Goal: Task Accomplishment & Management: Manage account settings

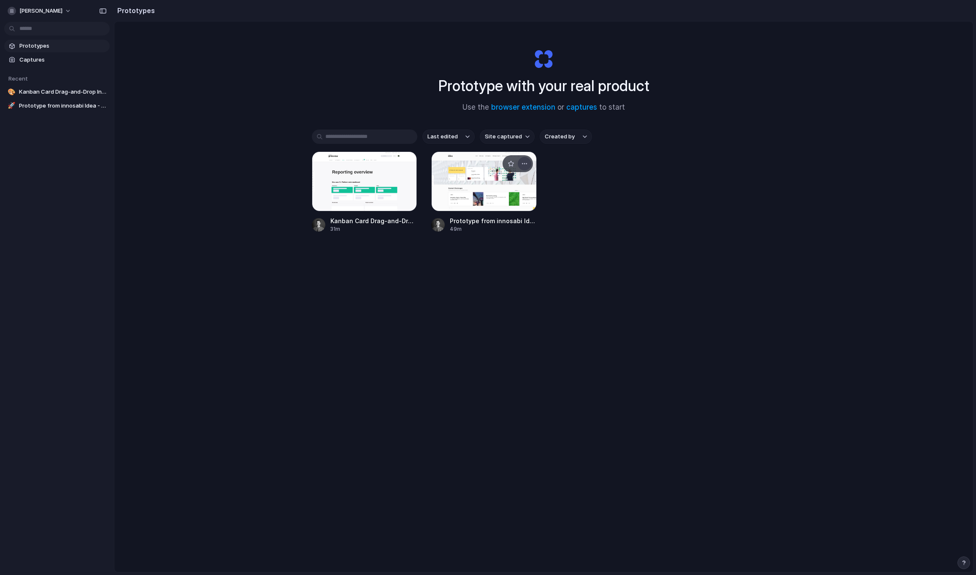
click at [526, 162] on div "button" at bounding box center [524, 163] width 7 height 7
click at [486, 223] on span "Delete" at bounding box center [493, 223] width 18 height 8
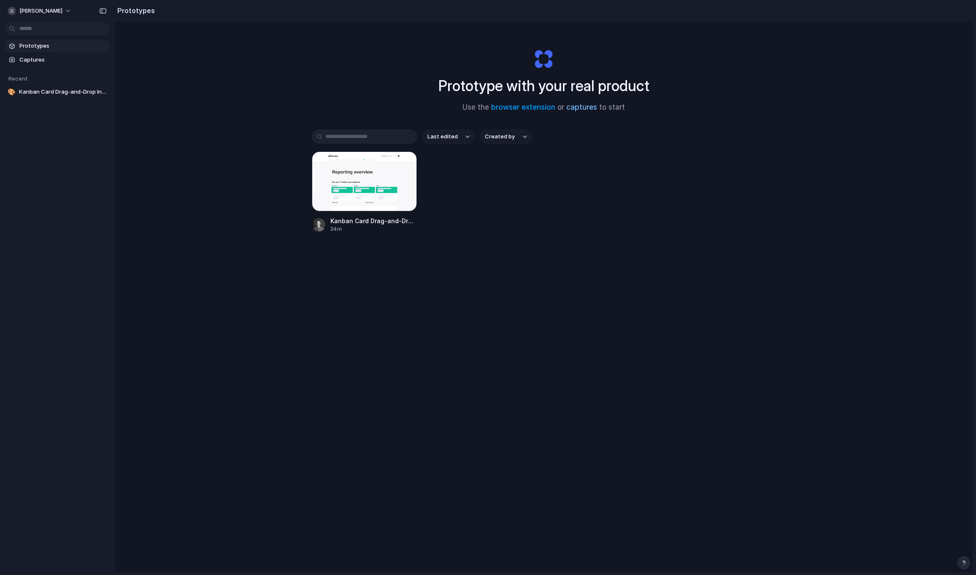
click at [590, 106] on link "captures" at bounding box center [581, 107] width 31 height 8
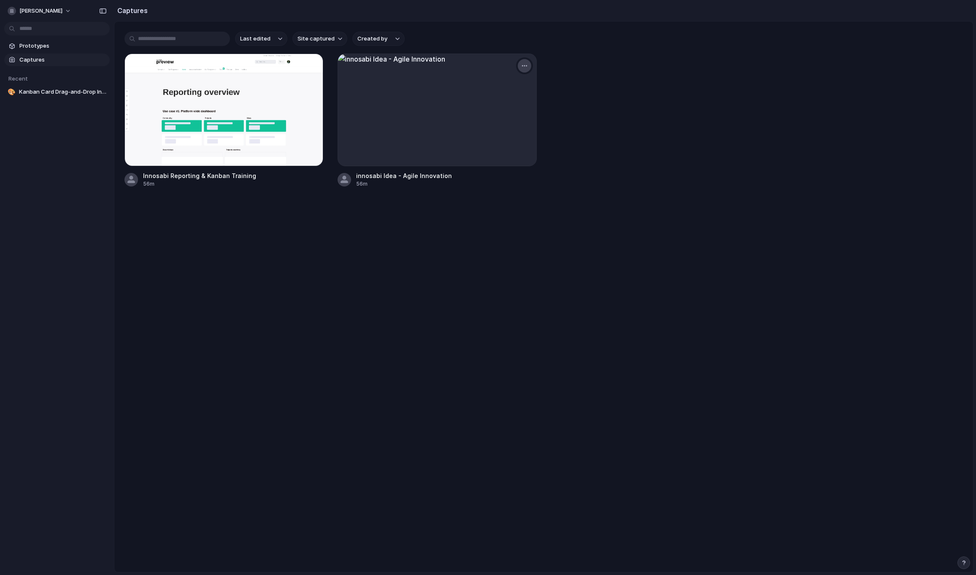
click at [530, 65] on button "button" at bounding box center [525, 66] width 14 height 14
click at [494, 135] on li "Delete" at bounding box center [496, 139] width 66 height 14
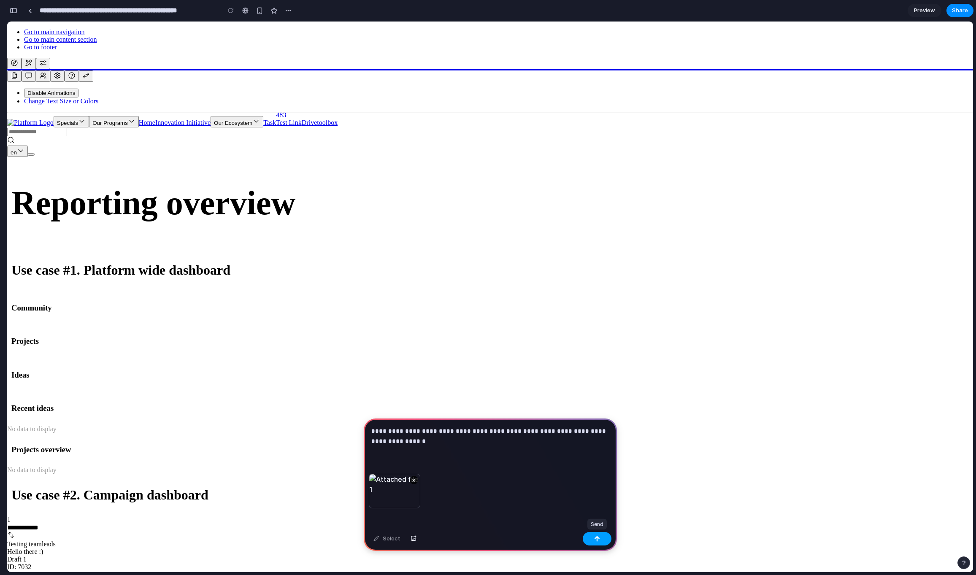
click at [601, 537] on button "button" at bounding box center [597, 539] width 29 height 14
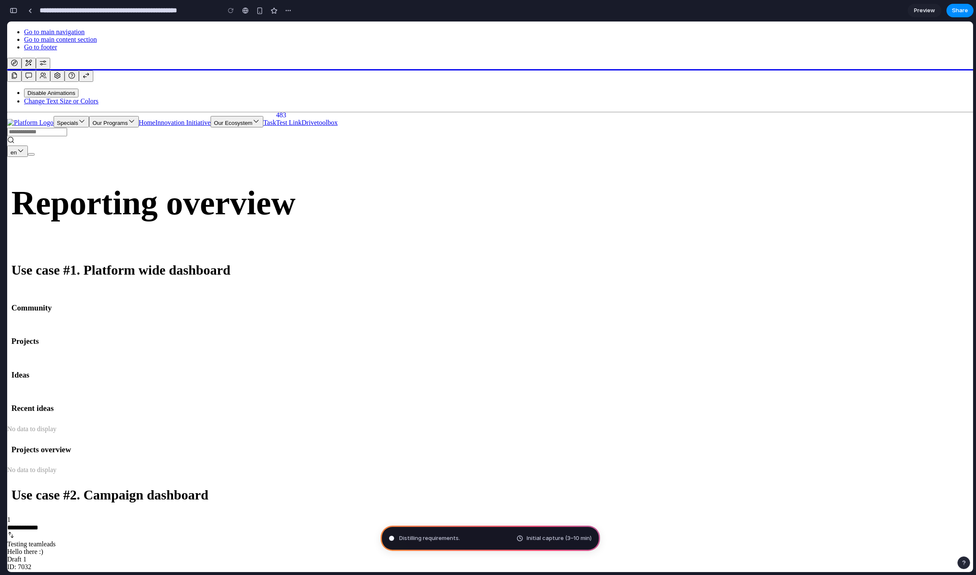
click at [15, 10] on div "button" at bounding box center [14, 11] width 8 height 6
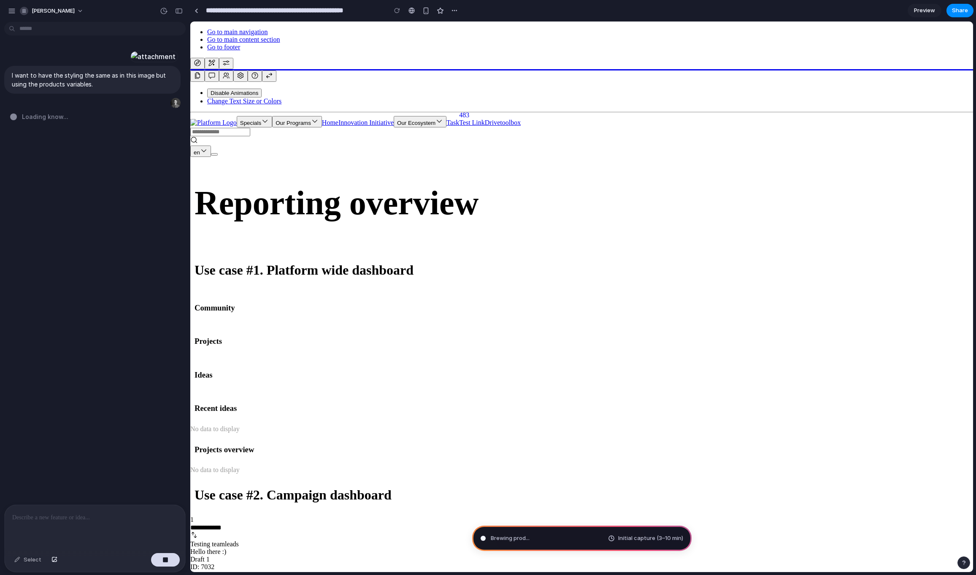
type input "**********"
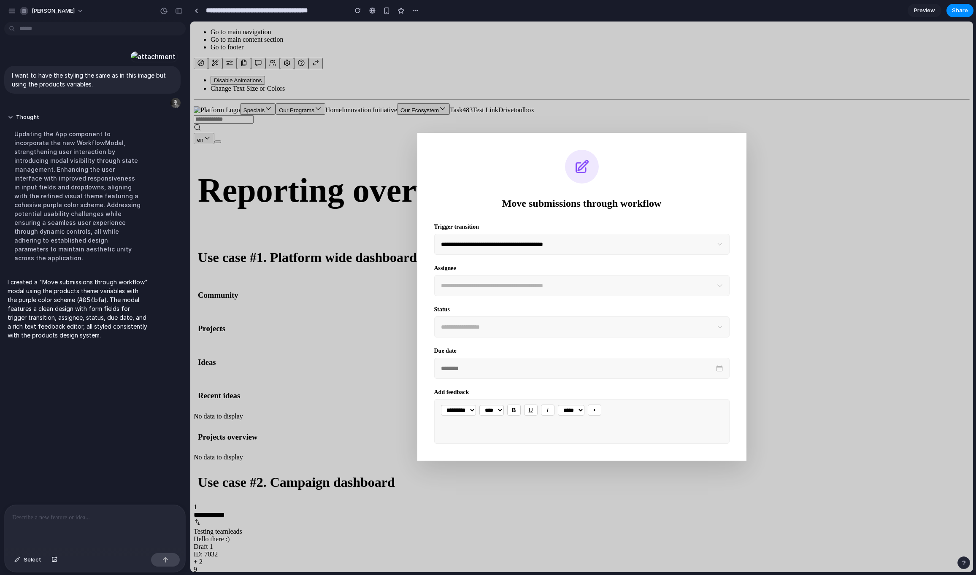
scroll to position [22, 0]
click at [51, 14] on span "[PERSON_NAME]" at bounding box center [53, 11] width 43 height 8
click at [11, 8] on div "button" at bounding box center [12, 11] width 8 height 8
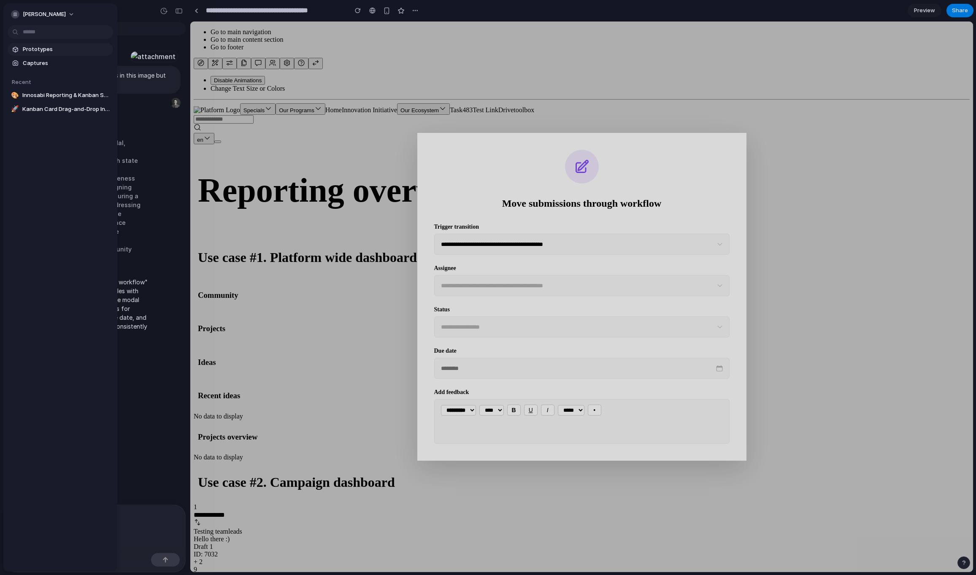
click at [29, 49] on span "Prototypes" at bounding box center [66, 49] width 87 height 8
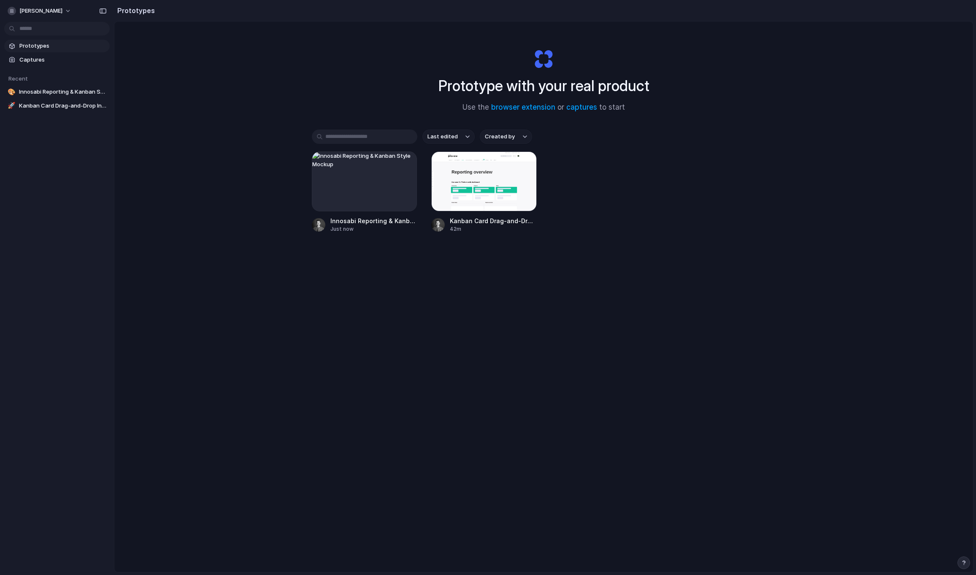
click at [393, 274] on div "Last edited Created by Innosabi Reporting & Kanban Style Mockup Just now Kanban…" at bounding box center [544, 208] width 464 height 156
click at [376, 181] on div at bounding box center [364, 181] width 105 height 60
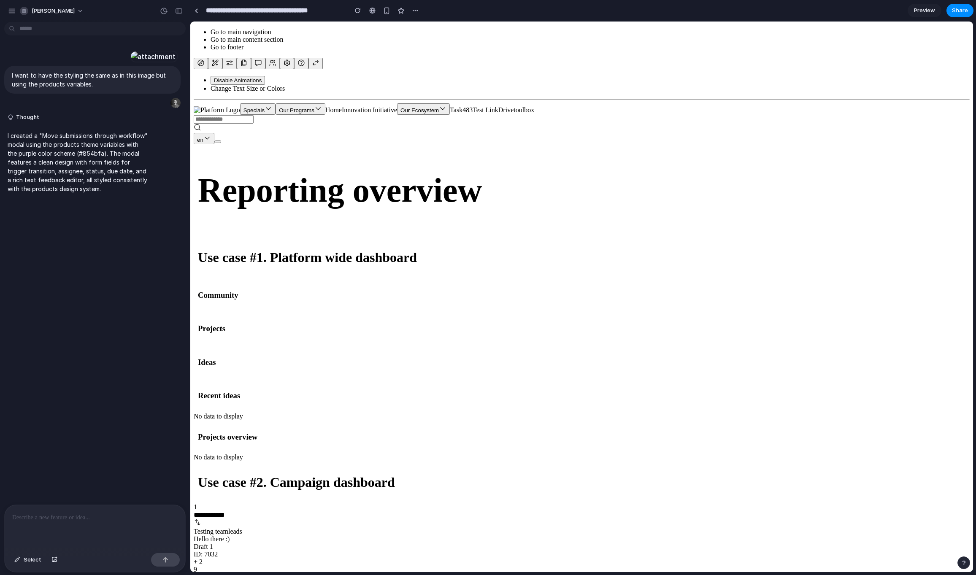
drag, startPoint x: 595, startPoint y: 294, endPoint x: 458, endPoint y: 311, distance: 138.2
drag, startPoint x: 420, startPoint y: 285, endPoint x: 575, endPoint y: 329, distance: 161.9
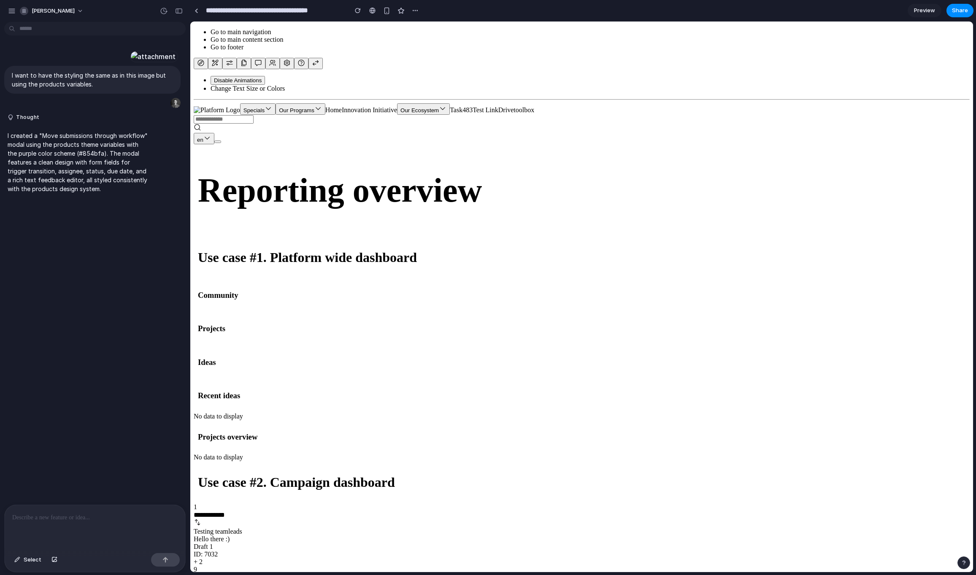
drag, startPoint x: 410, startPoint y: 276, endPoint x: 453, endPoint y: 284, distance: 43.3
click at [481, 528] on div "Testing teamleads Hello there :) Draft 1 ID: 7032 + 2" at bounding box center [582, 547] width 776 height 38
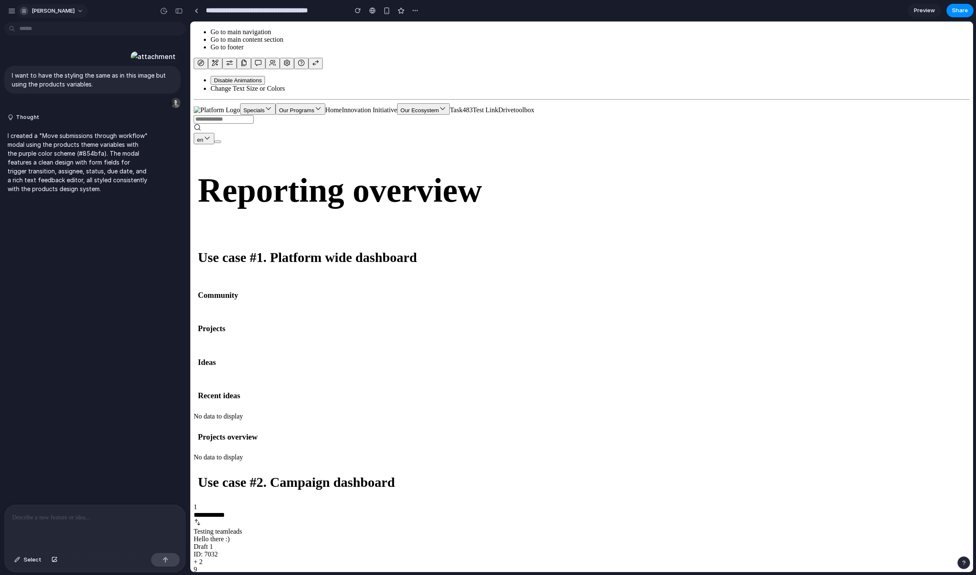
click at [32, 11] on span "[PERSON_NAME]" at bounding box center [53, 11] width 43 height 8
click at [44, 71] on span "Sign out" at bounding box center [43, 70] width 22 height 8
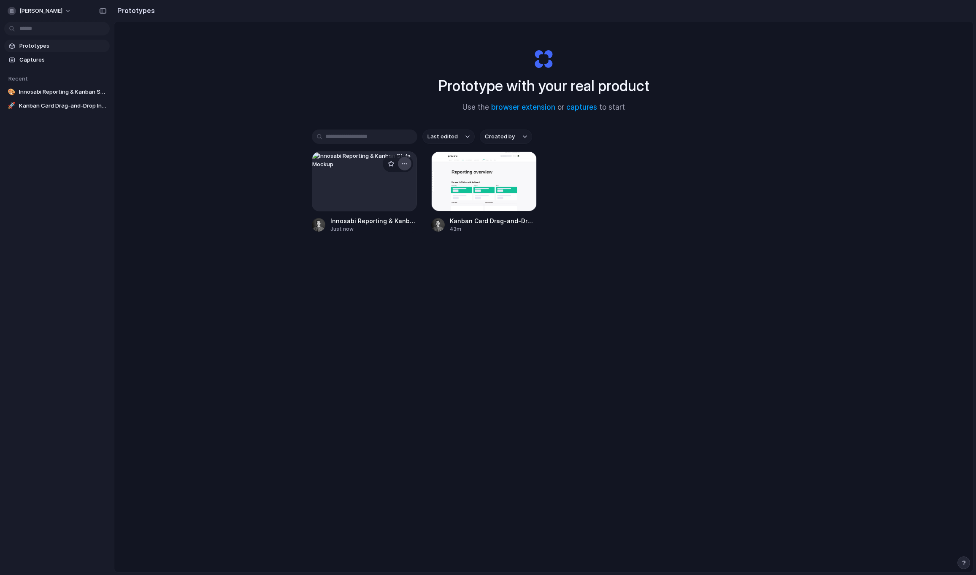
click at [407, 161] on div "button" at bounding box center [404, 163] width 7 height 7
click at [372, 218] on li "Delete" at bounding box center [381, 224] width 60 height 14
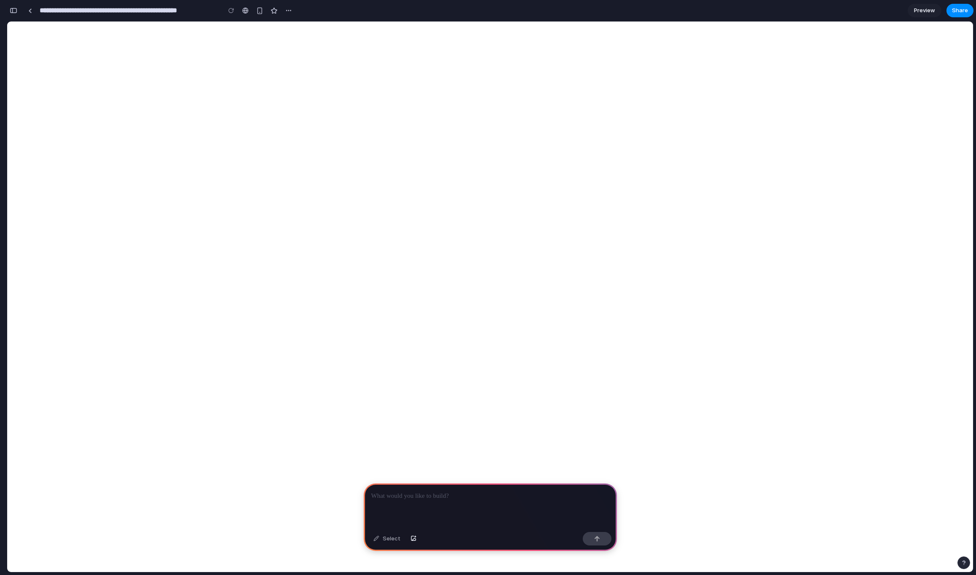
click at [521, 502] on div at bounding box center [490, 506] width 253 height 45
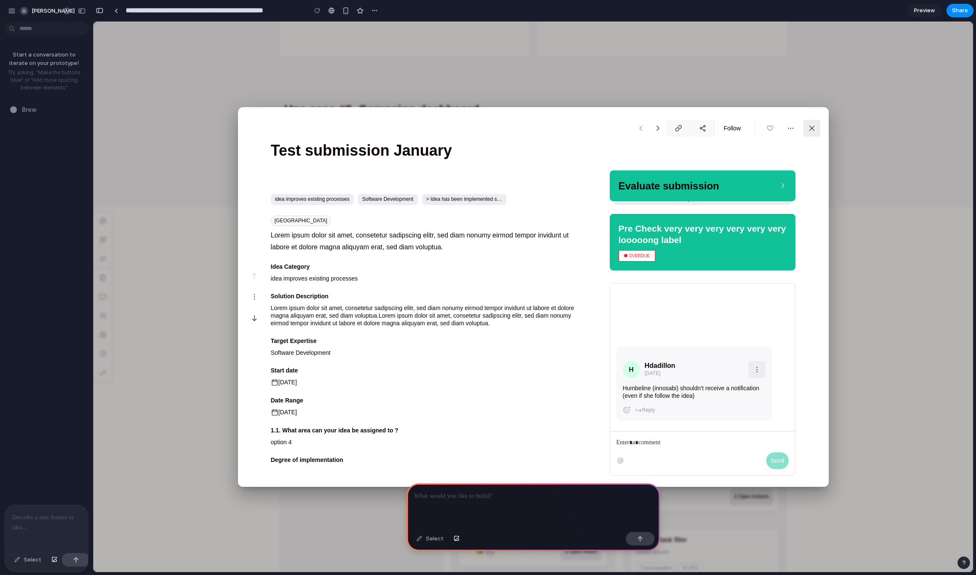
click at [465, 494] on p at bounding box center [533, 496] width 238 height 10
click at [445, 497] on p at bounding box center [533, 496] width 238 height 10
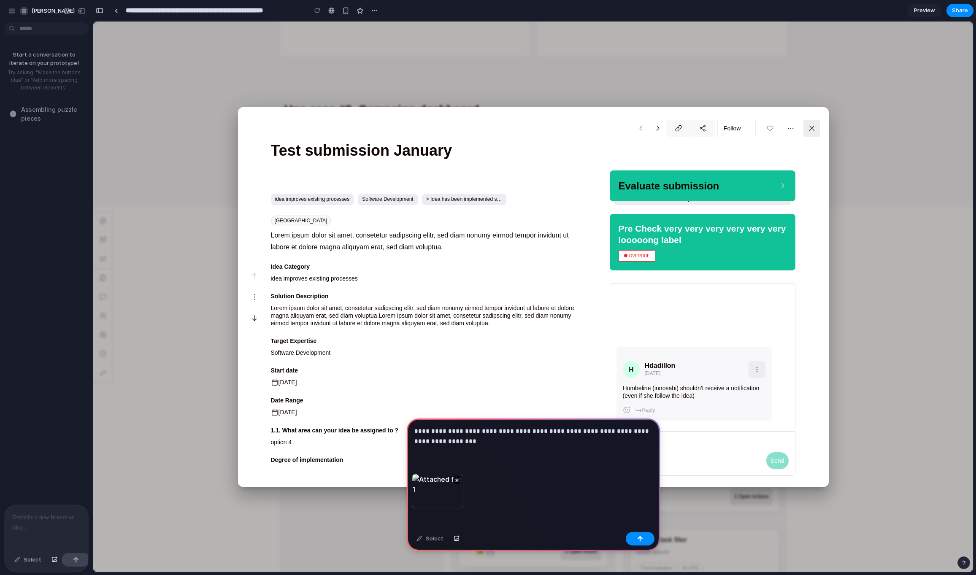
click at [448, 433] on p "**********" at bounding box center [533, 436] width 238 height 20
click at [506, 443] on p "**********" at bounding box center [533, 436] width 238 height 20
click at [640, 537] on div "button" at bounding box center [640, 539] width 6 height 6
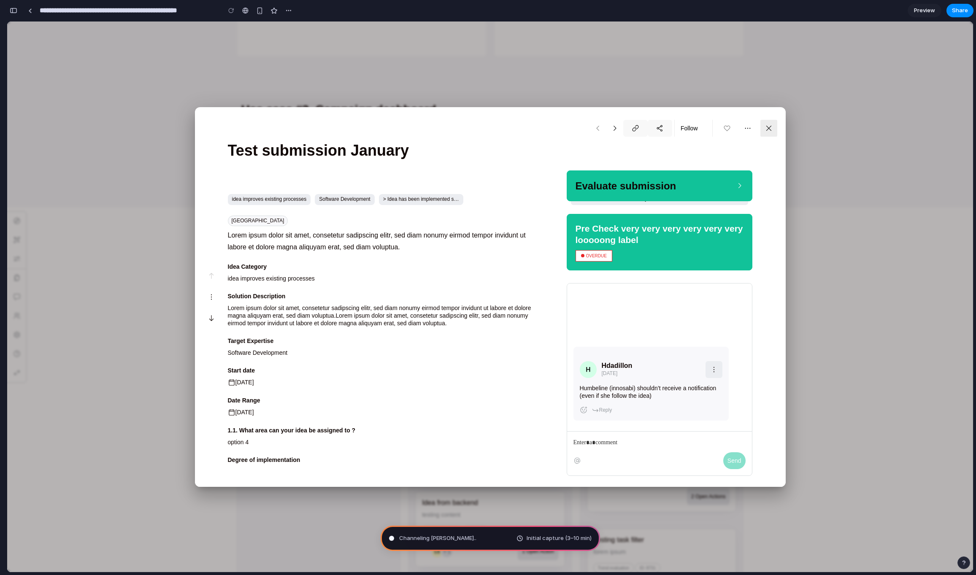
click at [14, 9] on div "button" at bounding box center [14, 11] width 8 height 6
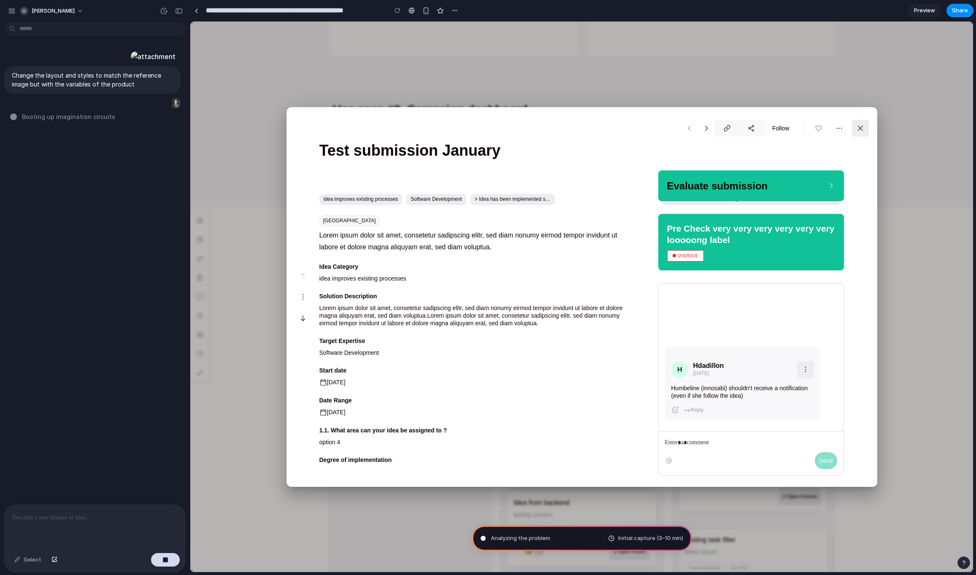
type input "**********"
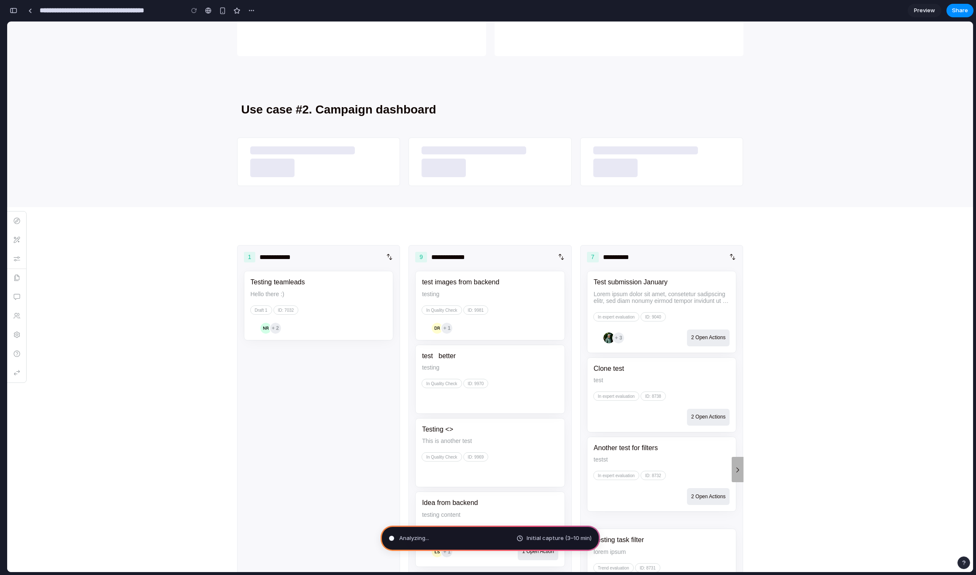
click at [337, 292] on div "Testing teamleads Hello there :) Draft 1 ID: 7032 + 2" at bounding box center [319, 305] width 150 height 69
click at [15, 12] on div "button" at bounding box center [14, 11] width 8 height 6
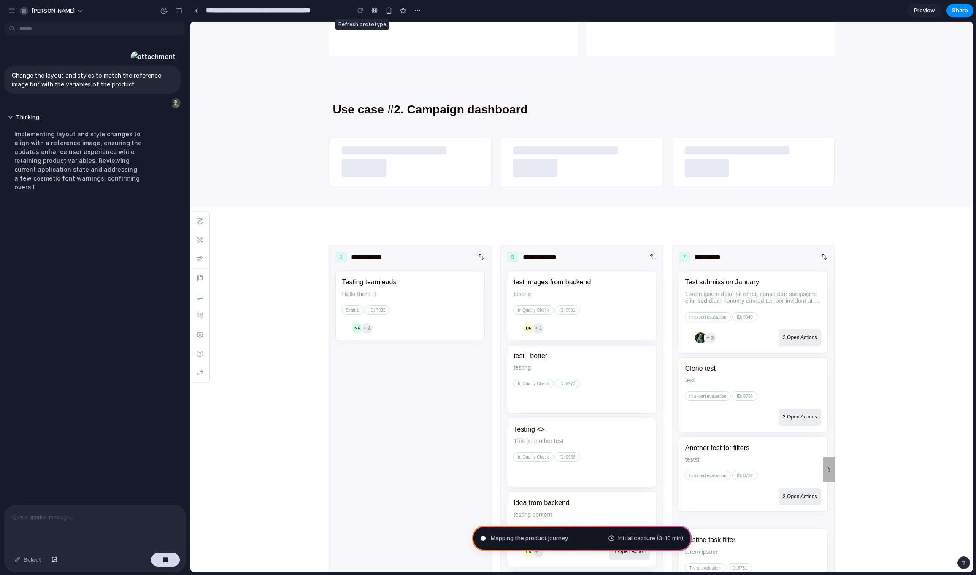
click at [359, 10] on div at bounding box center [360, 10] width 13 height 13
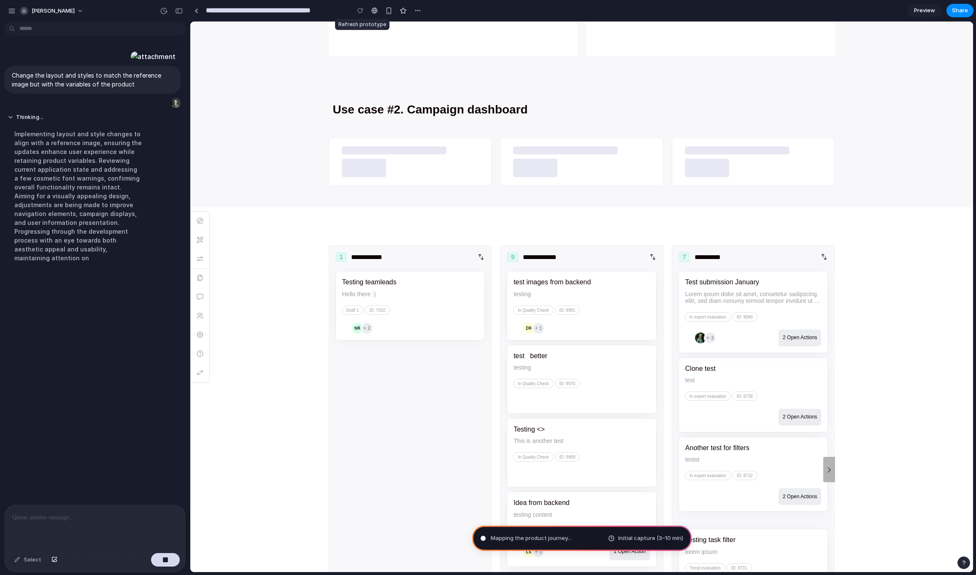
click at [360, 13] on div at bounding box center [360, 10] width 13 height 13
click at [360, 11] on div at bounding box center [360, 10] width 13 height 13
click at [854, 285] on inn-toolbox-section "**********" at bounding box center [581, 469] width 783 height 525
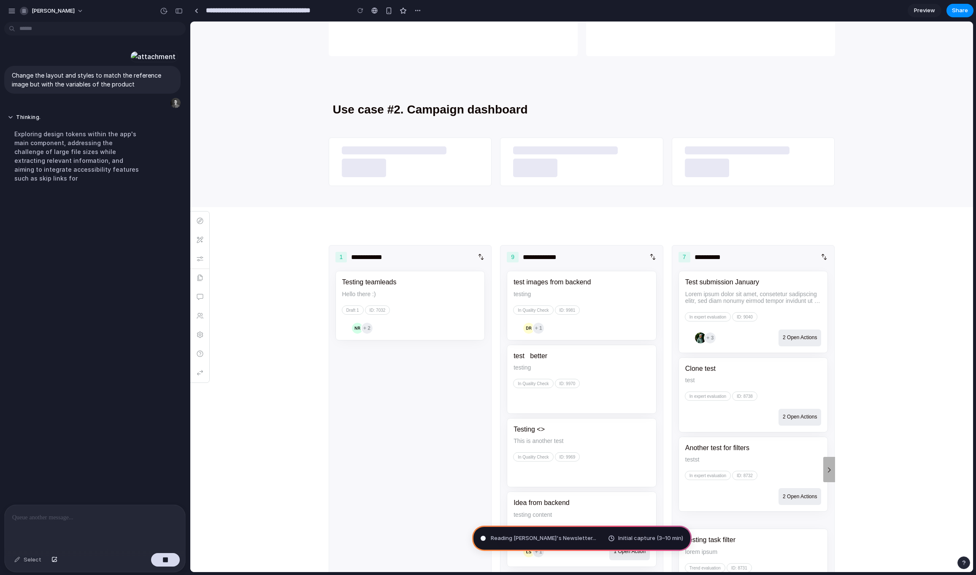
click at [851, 288] on inn-toolbox-section "**********" at bounding box center [581, 469] width 783 height 525
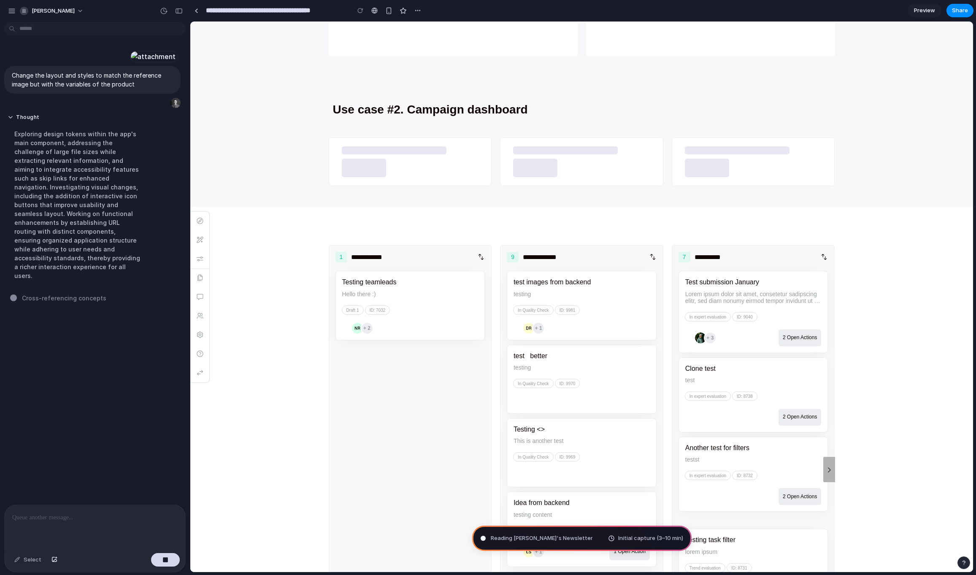
click at [360, 10] on div at bounding box center [360, 10] width 13 height 13
click at [361, 10] on div at bounding box center [360, 10] width 13 height 13
click at [319, 265] on inn-toolbox-section "**********" at bounding box center [581, 469] width 783 height 525
click at [390, 288] on div "Testing teamleads Hello there :) Draft 1 ID: 7032 + 2" at bounding box center [410, 305] width 150 height 69
click at [590, 296] on div "test images from backend testing In Quality Check ID: 9981 + 1" at bounding box center [582, 305] width 150 height 69
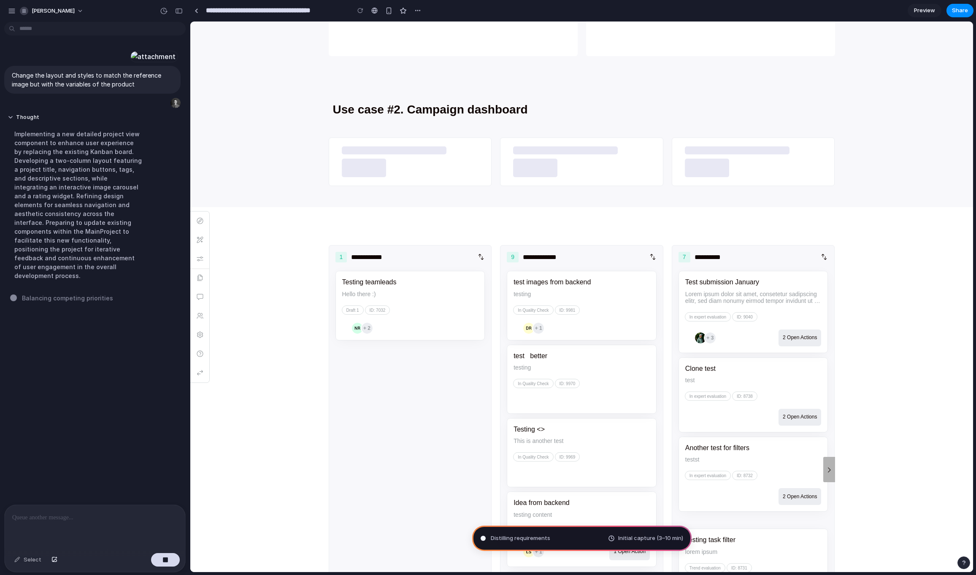
click at [590, 296] on div "test images from backend testing In Quality Check ID: 9981 + 1" at bounding box center [582, 305] width 150 height 69
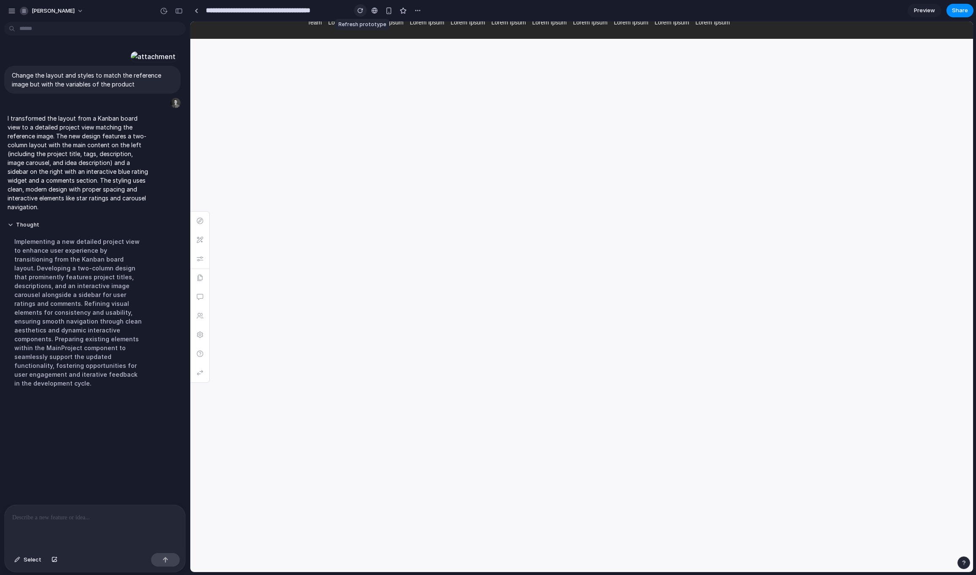
click at [363, 10] on div "button" at bounding box center [360, 11] width 6 height 6
click at [318, 26] on fe-footer "Lorem ipsum dolor sit amet, consectetur adipiscing, incididunt, ut labore et do…" at bounding box center [581, 11] width 783 height 55
click at [195, 236] on button "button" at bounding box center [199, 239] width 19 height 19
click at [201, 255] on icon "button" at bounding box center [200, 259] width 8 height 8
click at [127, 333] on div "Implementing a new detailed project view to enhance user experience by transiti…" at bounding box center [78, 312] width 141 height 161
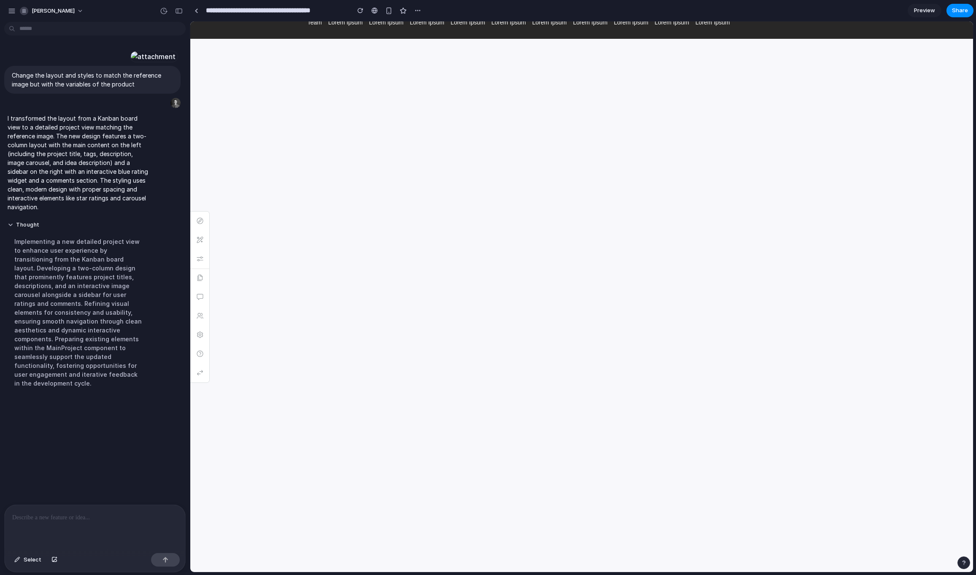
click at [609, 162] on html "Go to main navigation Go to main content section Go to footer Disable Animation…" at bounding box center [581, 297] width 783 height 551
click at [365, 11] on button "button" at bounding box center [360, 10] width 13 height 13
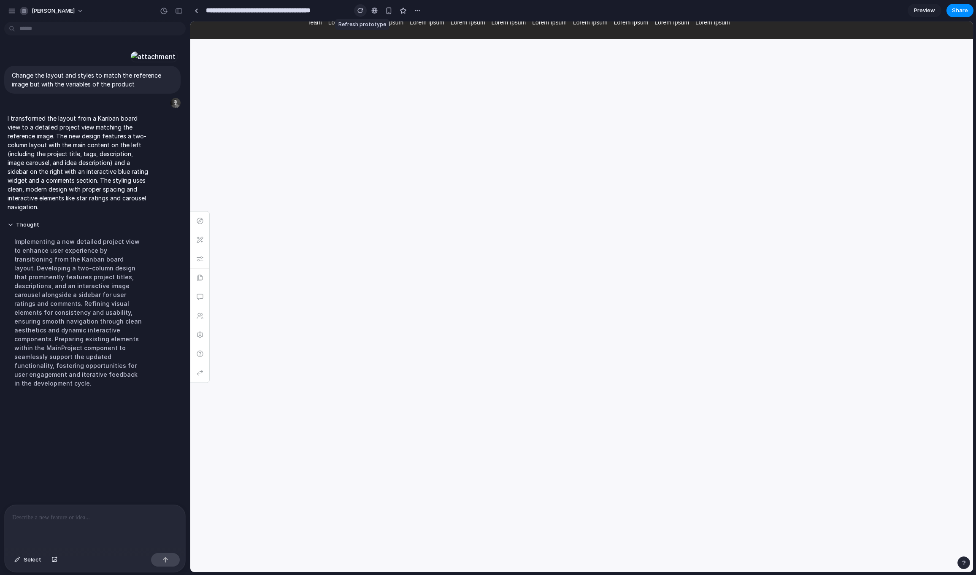
click at [365, 11] on button "button" at bounding box center [360, 10] width 13 height 13
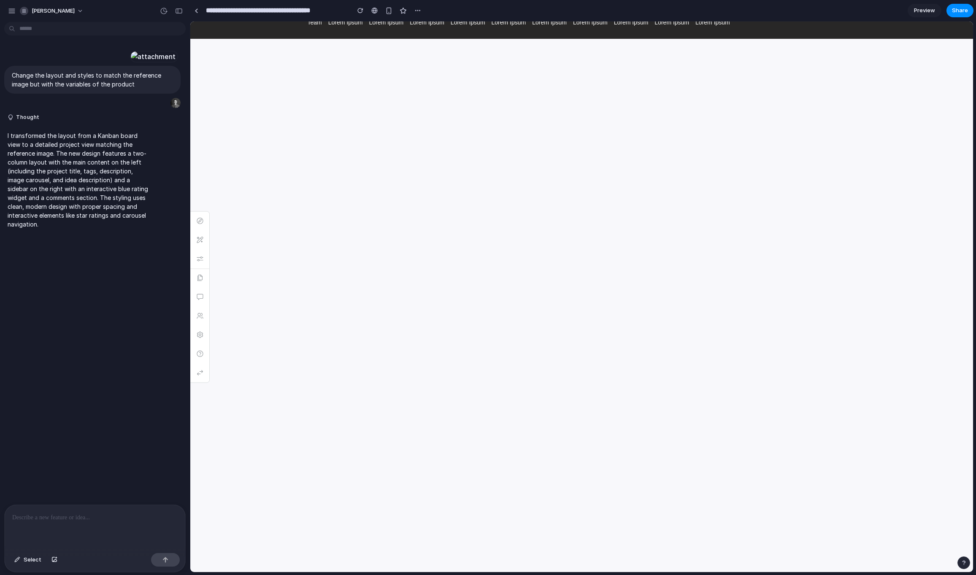
click at [169, 234] on div "I transformed the layout from a Kanban board view to a detailed project view ma…" at bounding box center [92, 180] width 176 height 108
click at [396, 173] on html "Go to main navigation Go to main content section Go to footer Disable Animation…" at bounding box center [581, 297] width 783 height 551
click at [200, 239] on icon "button" at bounding box center [200, 240] width 8 height 8
click at [201, 267] on button "button" at bounding box center [199, 258] width 19 height 19
click at [201, 297] on icon "button" at bounding box center [200, 297] width 8 height 8
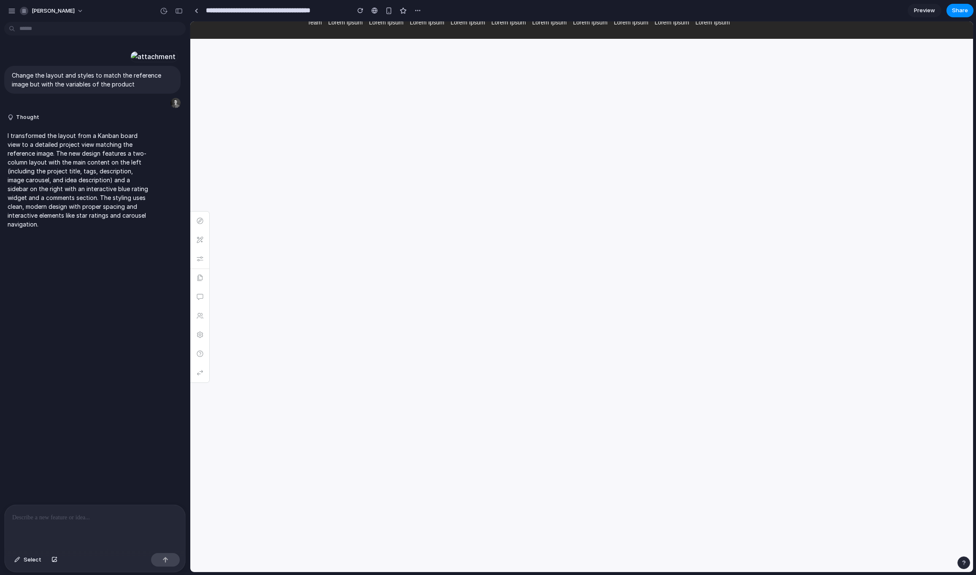
click at [545, 176] on html "Go to main navigation Go to main content section Go to footer Disable Animation…" at bounding box center [581, 297] width 783 height 551
click at [196, 11] on div at bounding box center [197, 10] width 4 height 5
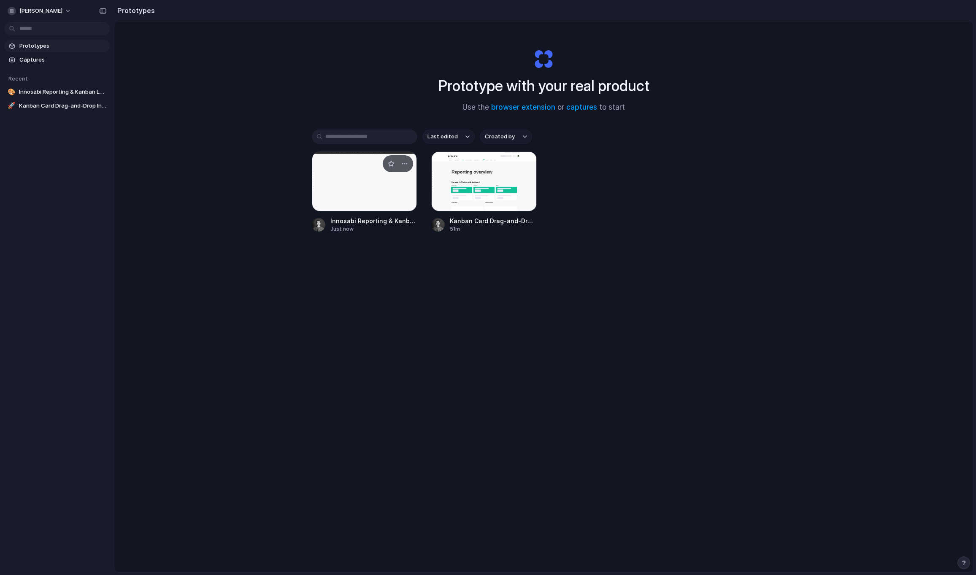
click at [354, 178] on div at bounding box center [364, 181] width 105 height 60
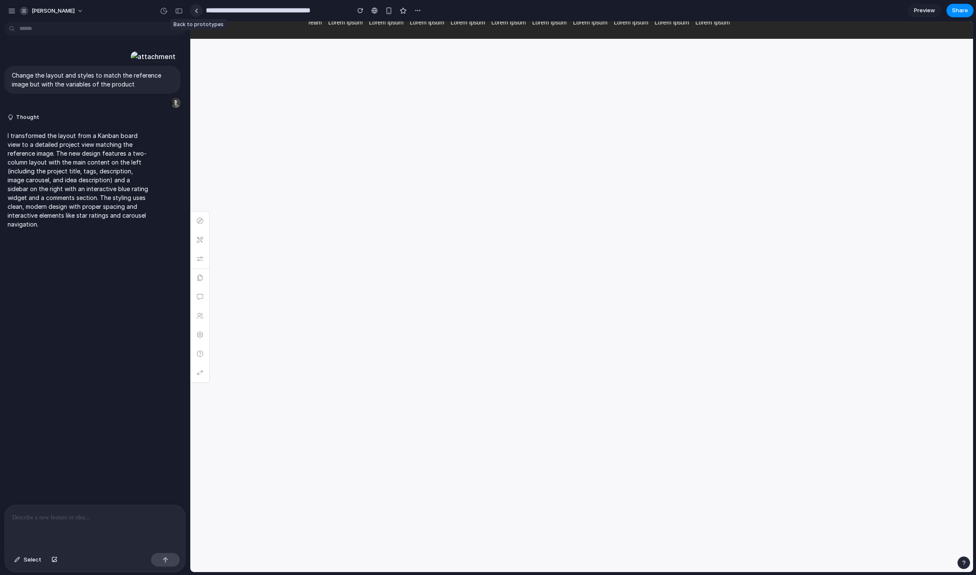
click at [195, 10] on div at bounding box center [197, 10] width 4 height 5
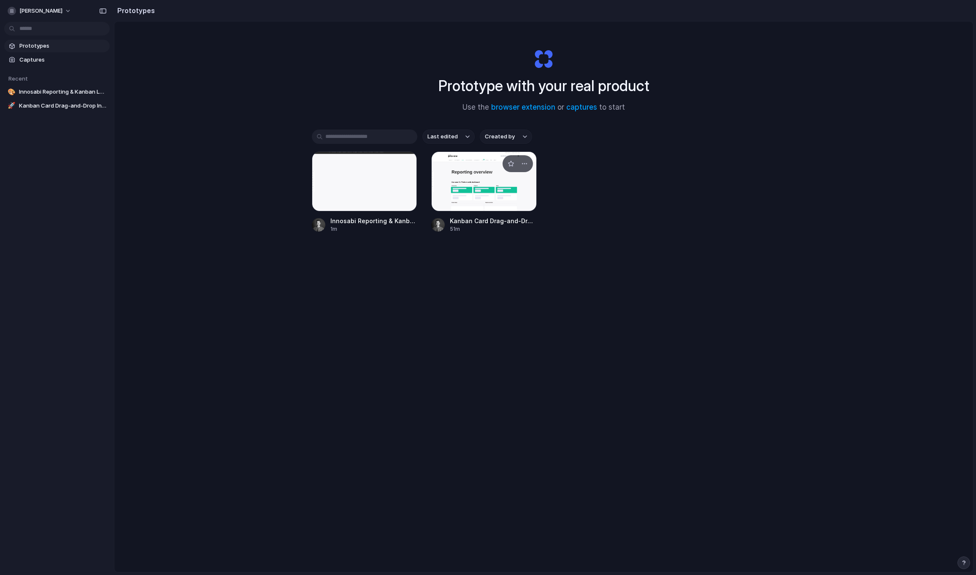
click at [483, 194] on div at bounding box center [483, 181] width 105 height 60
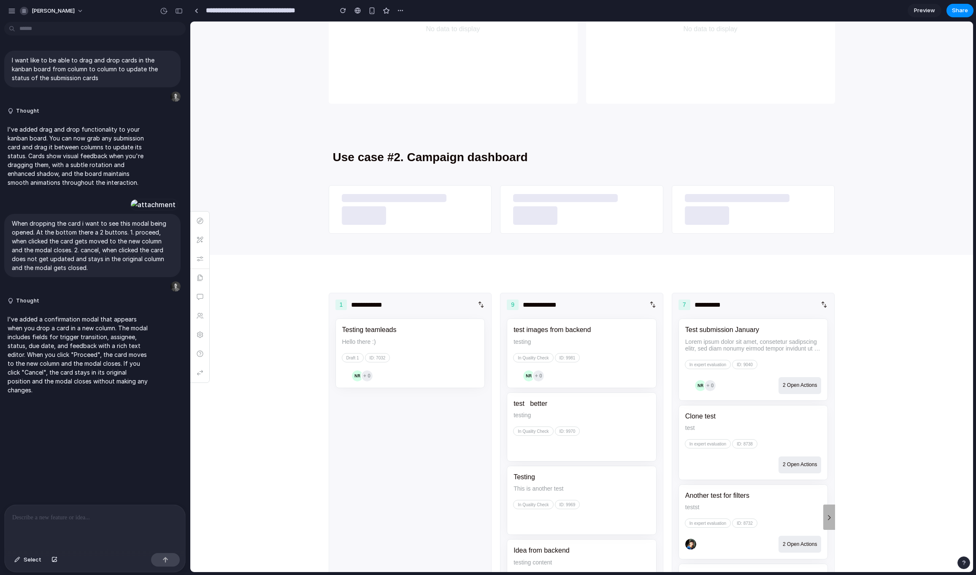
scroll to position [510, 0]
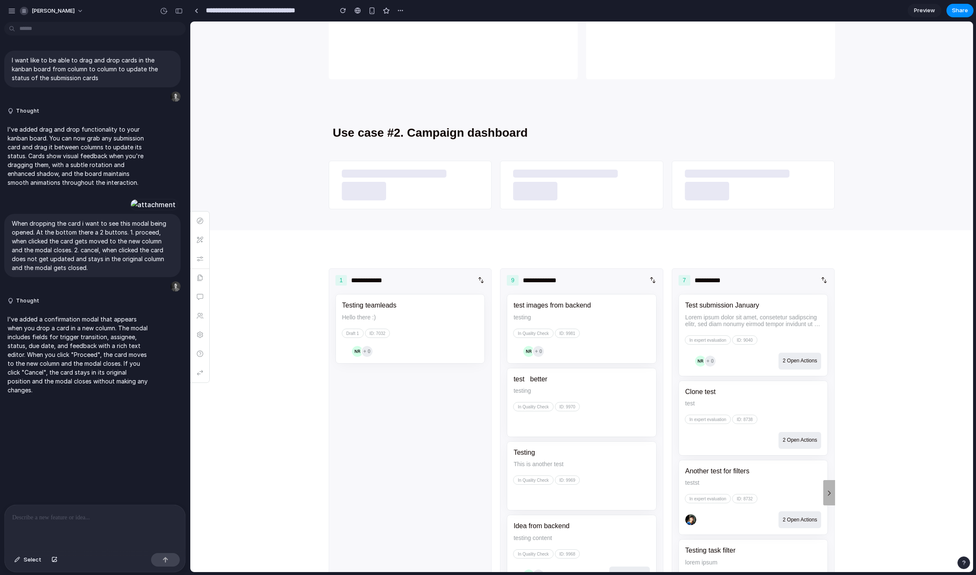
click at [70, 521] on p at bounding box center [94, 518] width 165 height 10
paste div
click at [68, 519] on p "**********" at bounding box center [94, 502] width 165 height 41
click at [143, 524] on div "**********" at bounding box center [95, 512] width 181 height 75
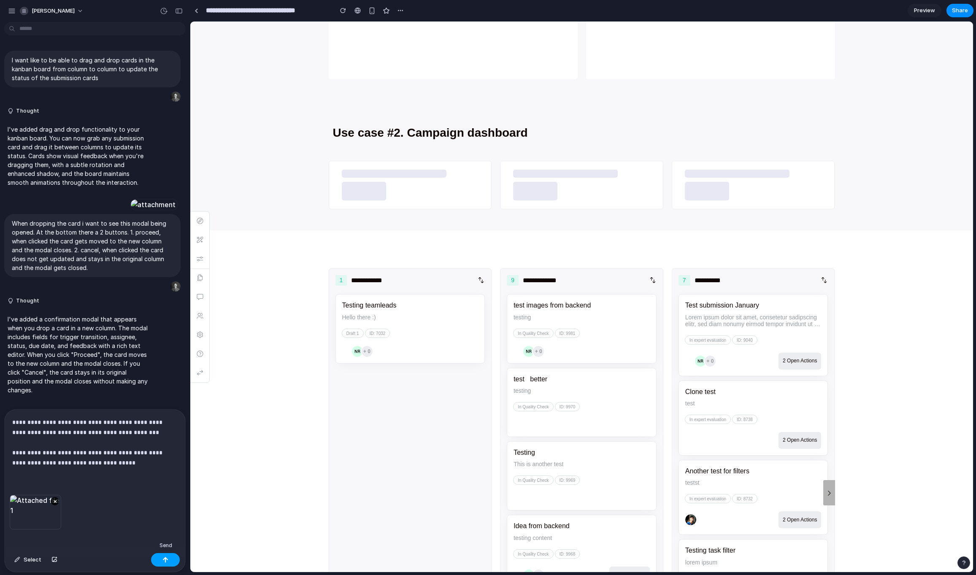
click at [162, 558] on div "button" at bounding box center [165, 560] width 6 height 6
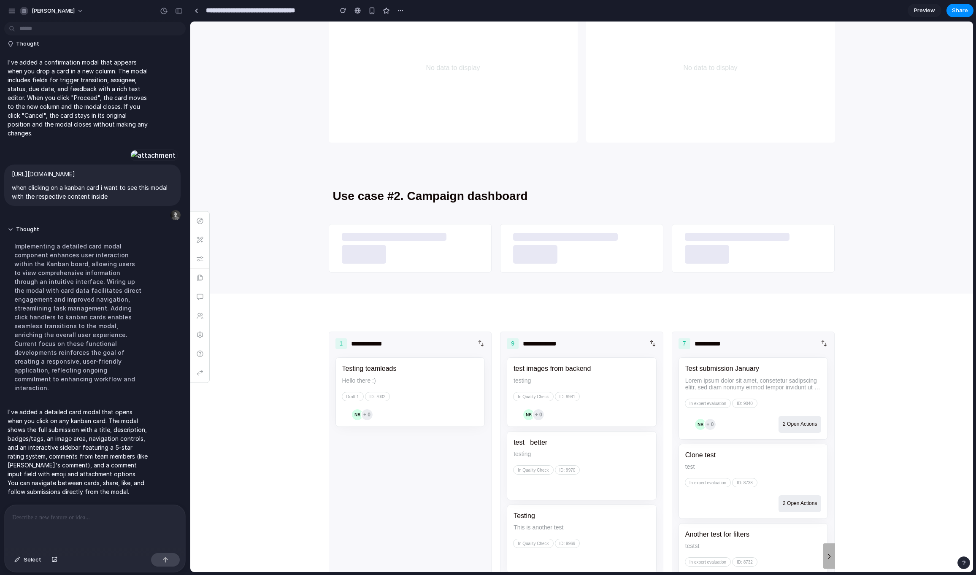
scroll to position [465, 0]
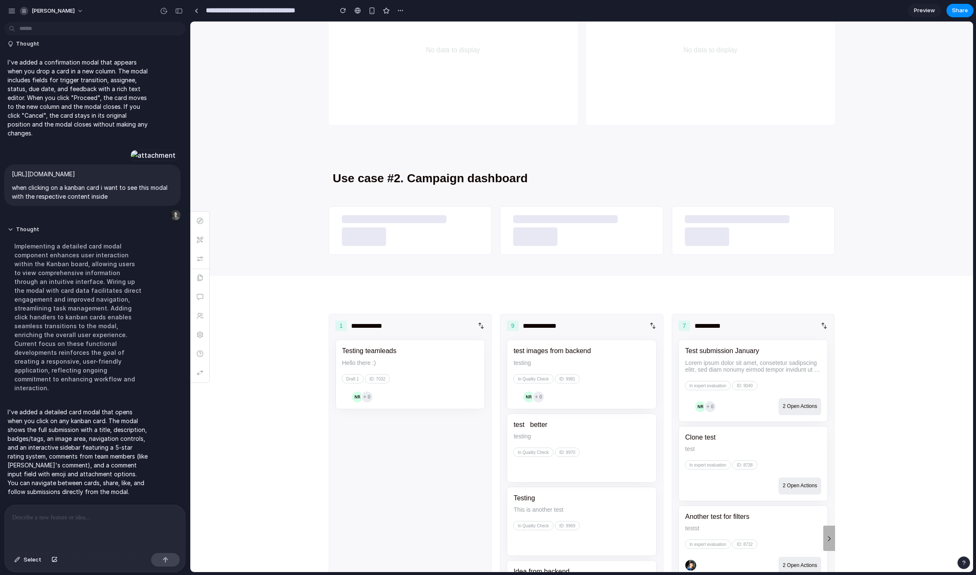
click at [565, 359] on div "test images from backend testing In Quality Check ID: 9981 + 0" at bounding box center [582, 374] width 150 height 69
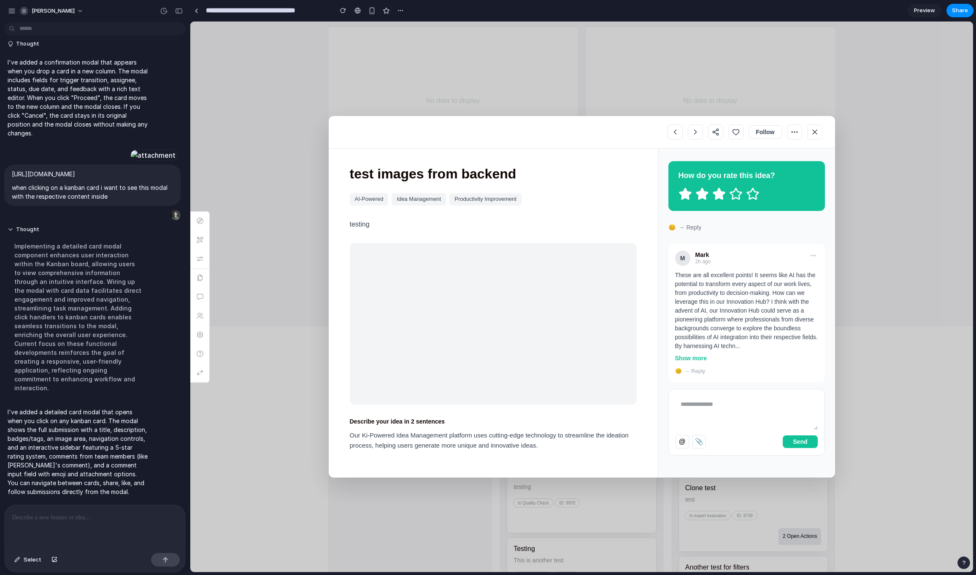
scroll to position [412, 0]
click at [751, 195] on icon at bounding box center [752, 194] width 11 height 11
click at [684, 193] on icon at bounding box center [684, 194] width 11 height 11
click at [735, 130] on icon at bounding box center [736, 132] width 8 height 8
click at [736, 133] on icon at bounding box center [736, 132] width 8 height 8
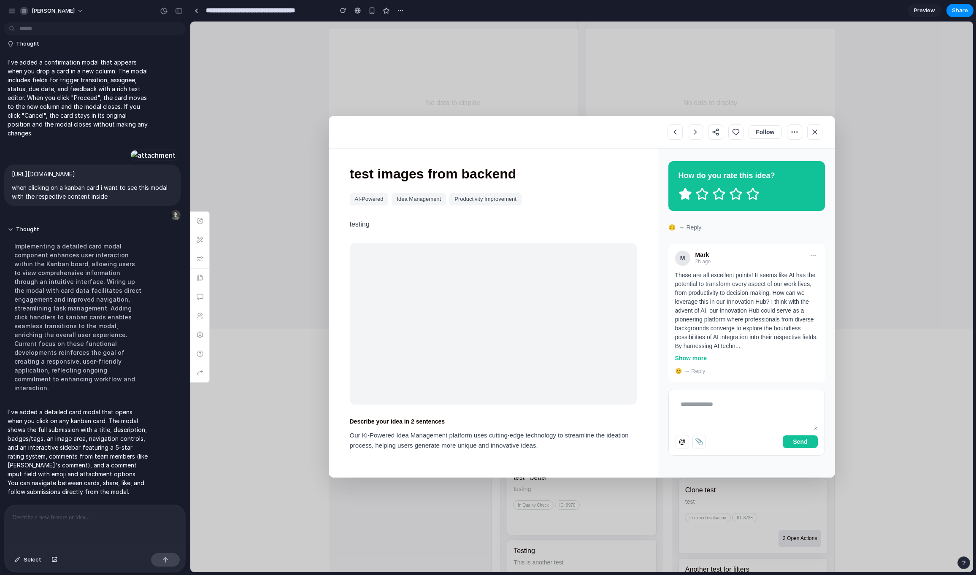
click at [758, 131] on button "Follow" at bounding box center [764, 132] width 33 height 14
click at [761, 130] on button "Following" at bounding box center [761, 132] width 42 height 14
click at [793, 130] on icon at bounding box center [794, 132] width 8 height 8
click at [673, 133] on icon at bounding box center [675, 132] width 8 height 8
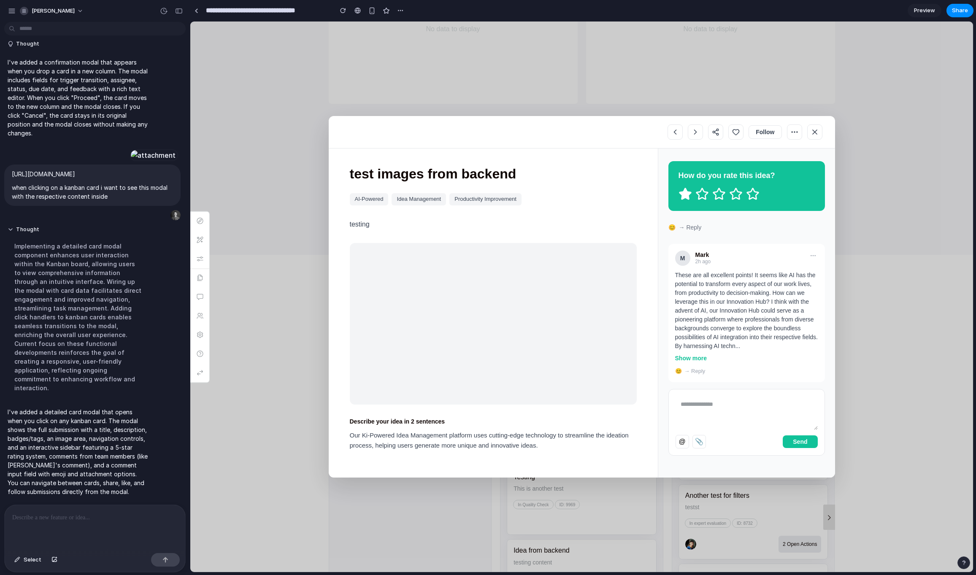
click at [692, 395] on div "@ 📎 Send" at bounding box center [746, 422] width 157 height 67
click at [694, 401] on textarea at bounding box center [746, 413] width 142 height 34
type textarea "**********"
click at [806, 443] on span "Send" at bounding box center [800, 441] width 14 height 7
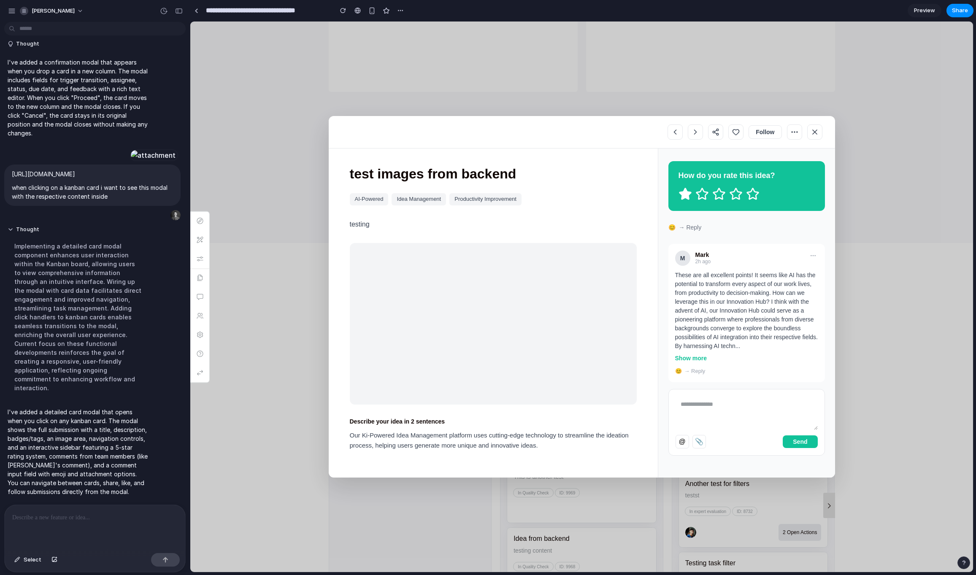
click at [811, 133] on icon at bounding box center [814, 132] width 8 height 8
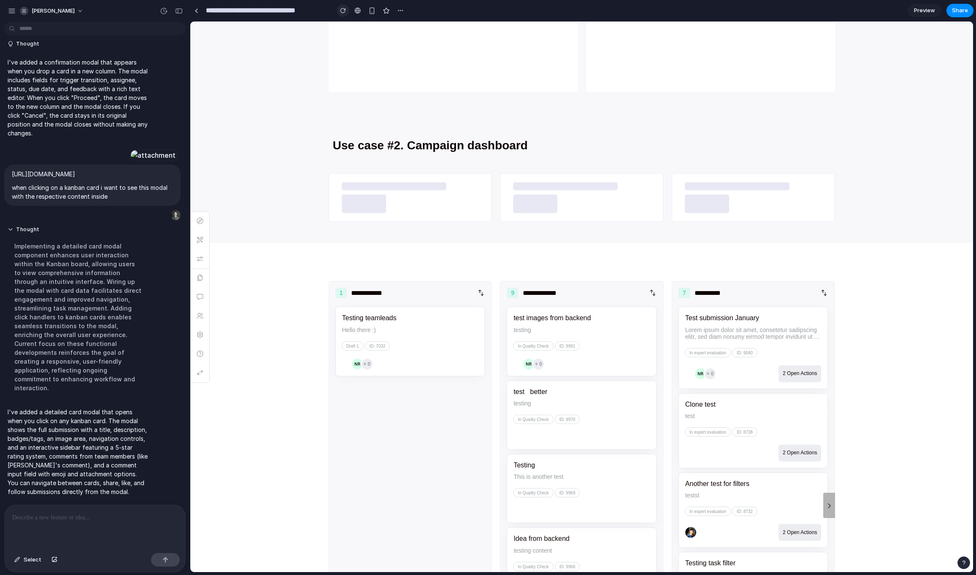
click at [345, 9] on div "button" at bounding box center [343, 11] width 6 height 6
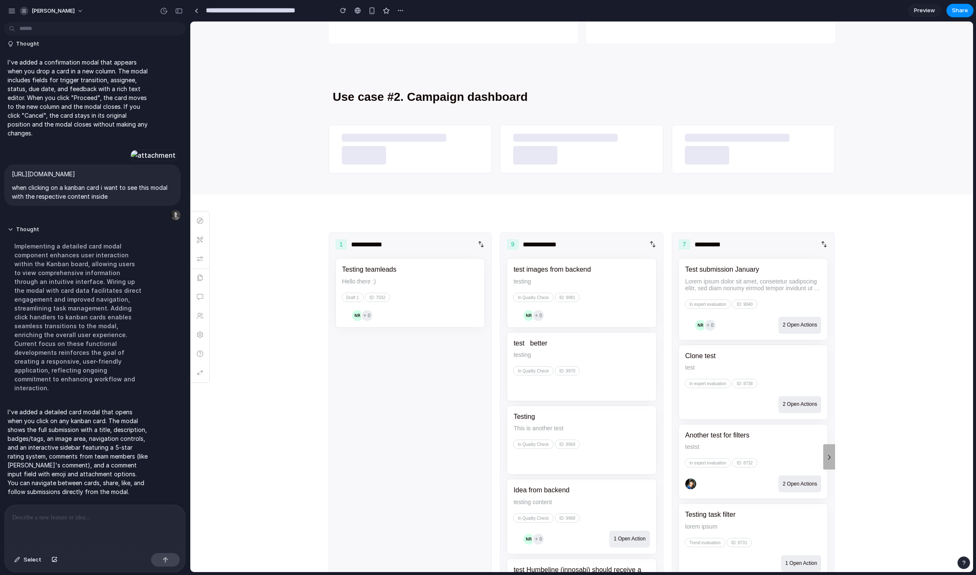
scroll to position [571, 0]
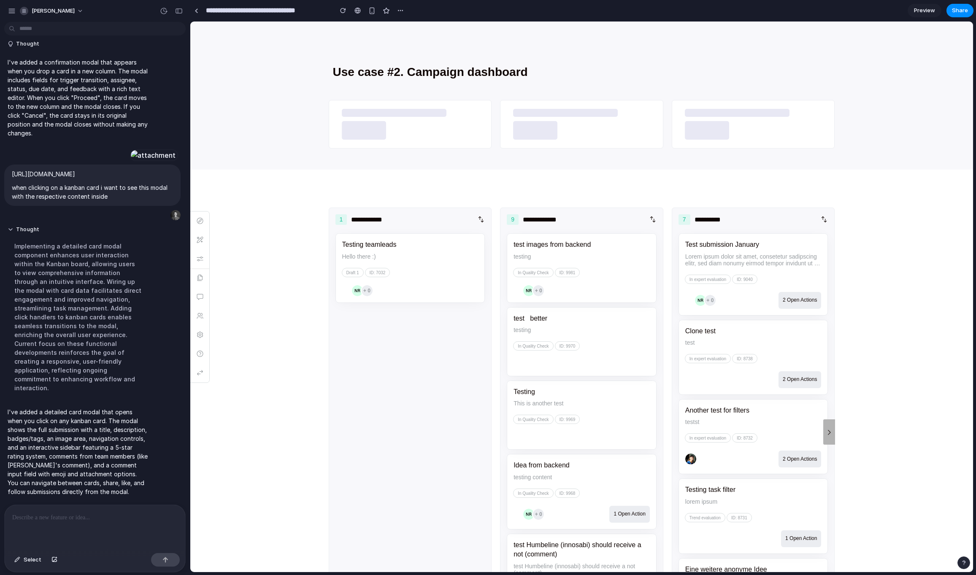
click at [417, 292] on div "Testing teamleads Hello there :) Draft 1 ID: 7032 + 0" at bounding box center [410, 267] width 150 height 69
click at [591, 408] on div "Testing This is another test In Quality Check ID: 9969" at bounding box center [582, 415] width 150 height 69
drag, startPoint x: 595, startPoint y: 338, endPoint x: 435, endPoint y: 337, distance: 159.9
click at [435, 337] on inn-toolbox-section "**********" at bounding box center [581, 432] width 783 height 525
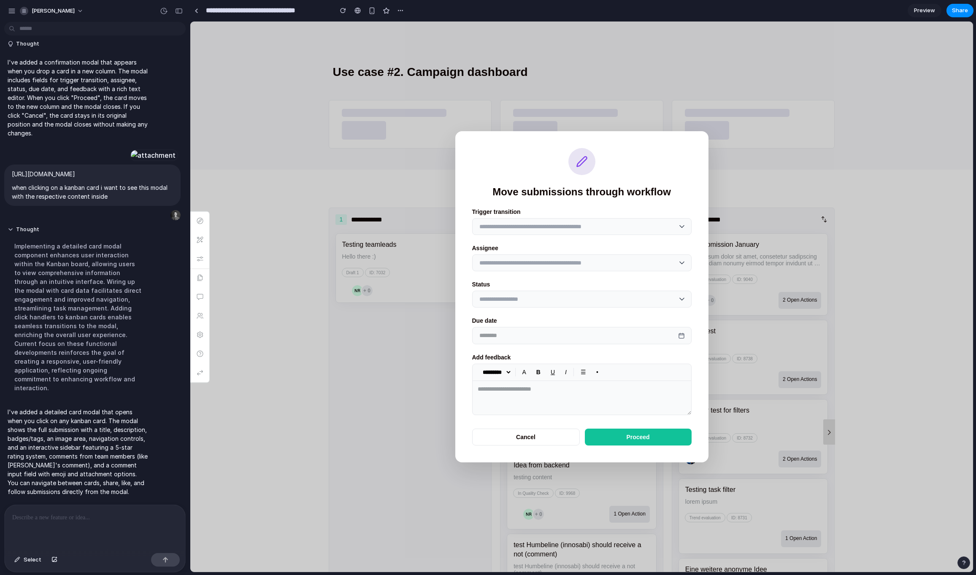
click at [660, 440] on button "Proceed" at bounding box center [638, 437] width 107 height 17
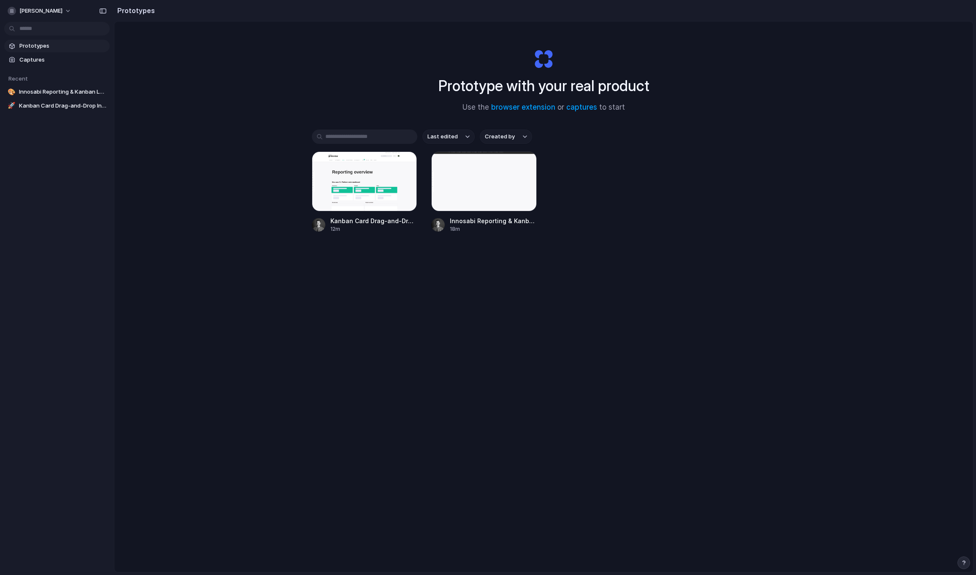
click at [40, 3] on div "[PERSON_NAME]" at bounding box center [57, 10] width 114 height 20
click at [38, 12] on span "[PERSON_NAME]" at bounding box center [40, 11] width 43 height 8
click at [46, 70] on li "Sign out" at bounding box center [41, 71] width 70 height 14
